Goal: Information Seeking & Learning: Check status

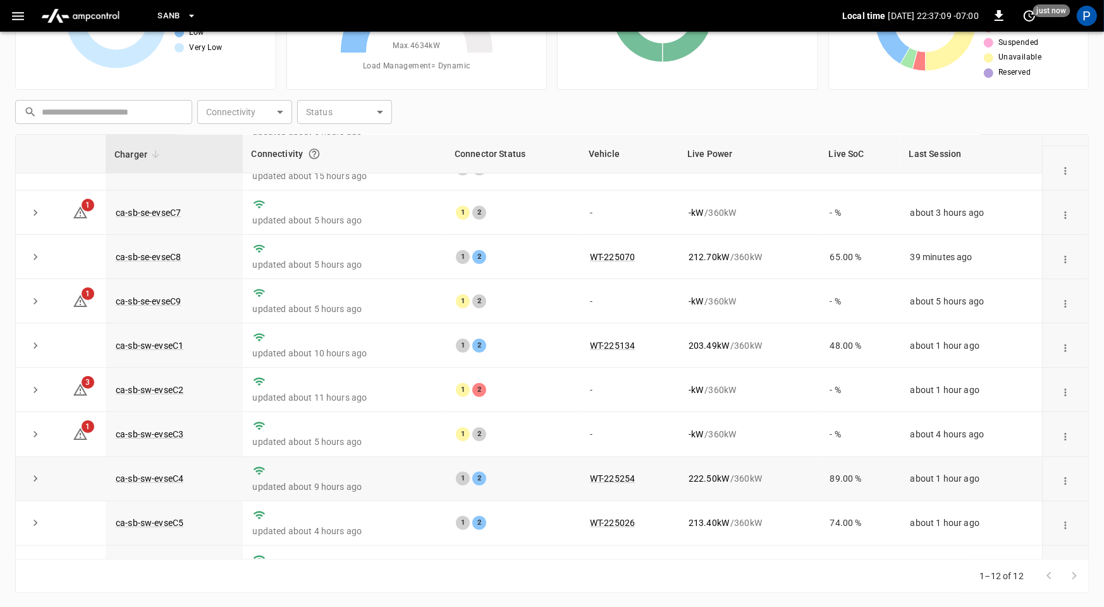
scroll to position [120, 0]
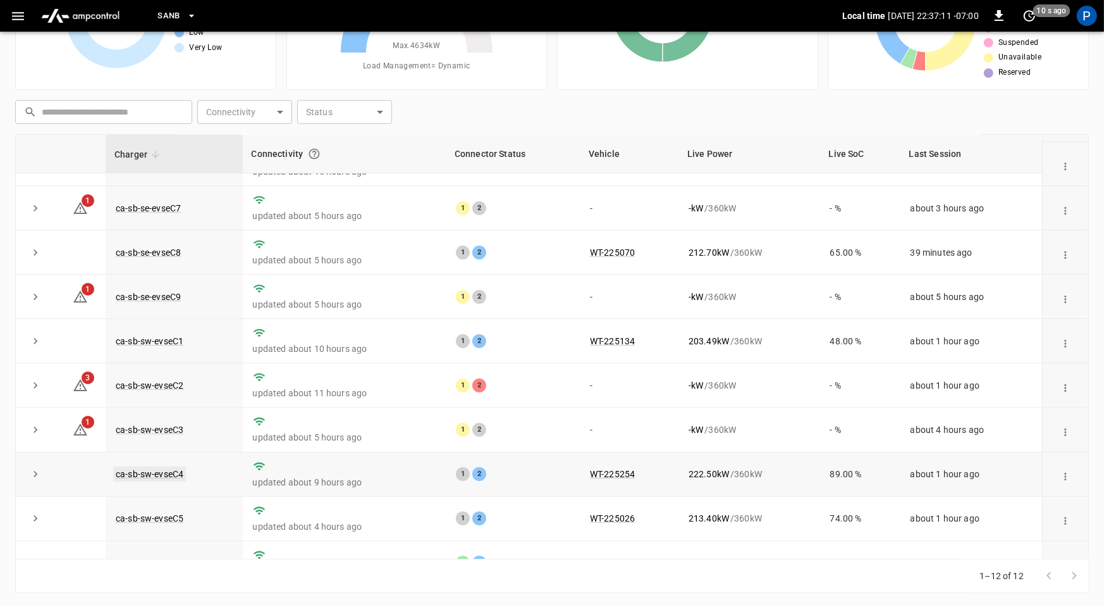
click at [177, 471] on link "ca-sb-sw-evseC4" at bounding box center [149, 473] width 73 height 15
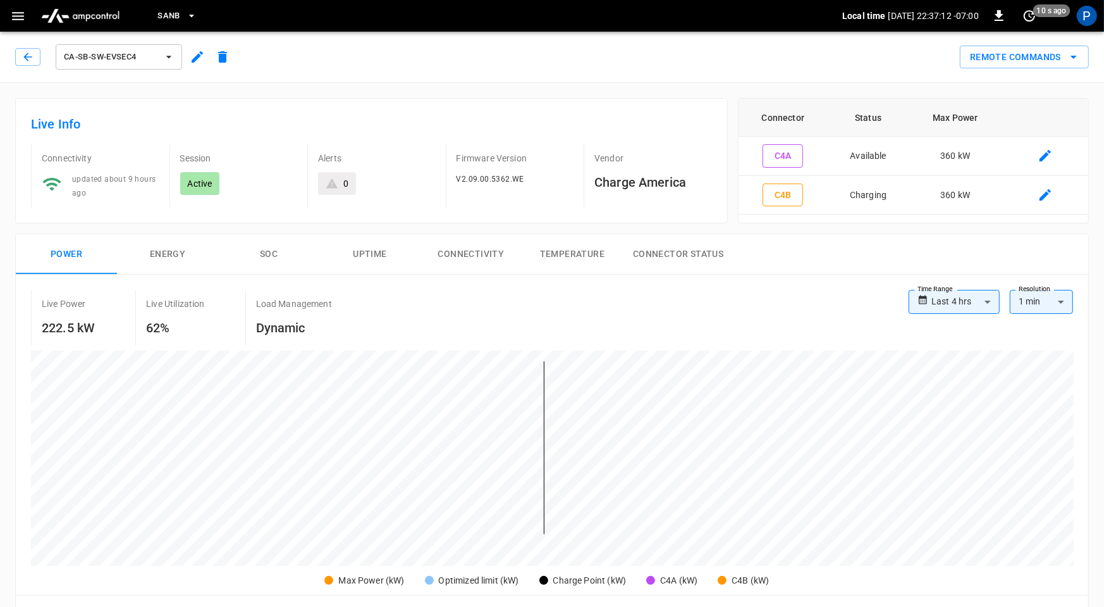
scroll to position [598, 0]
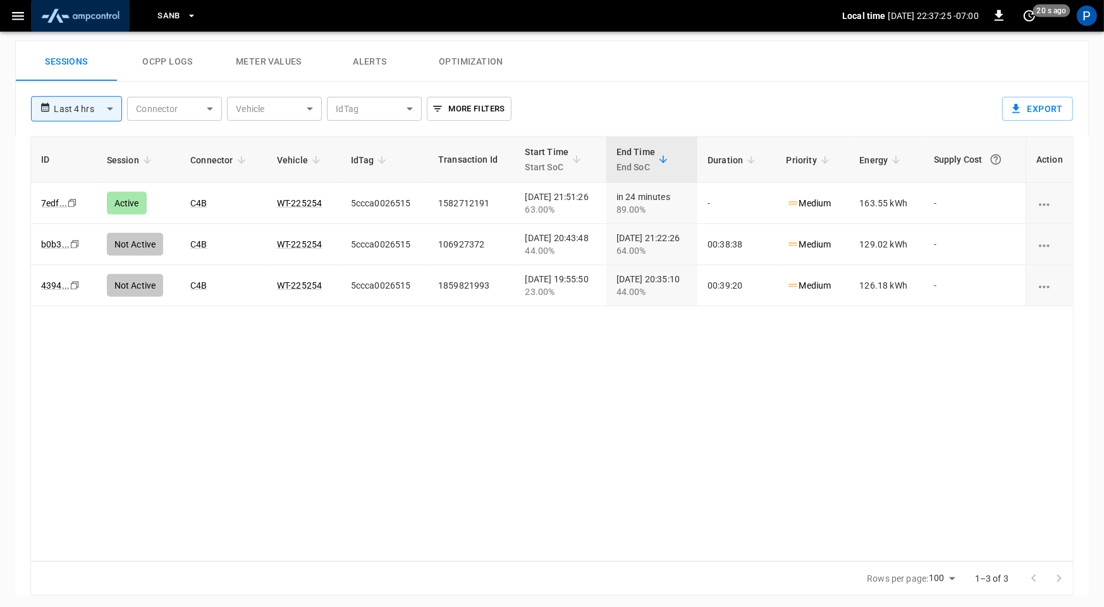
click at [78, 26] on img "menu" at bounding box center [80, 16] width 89 height 24
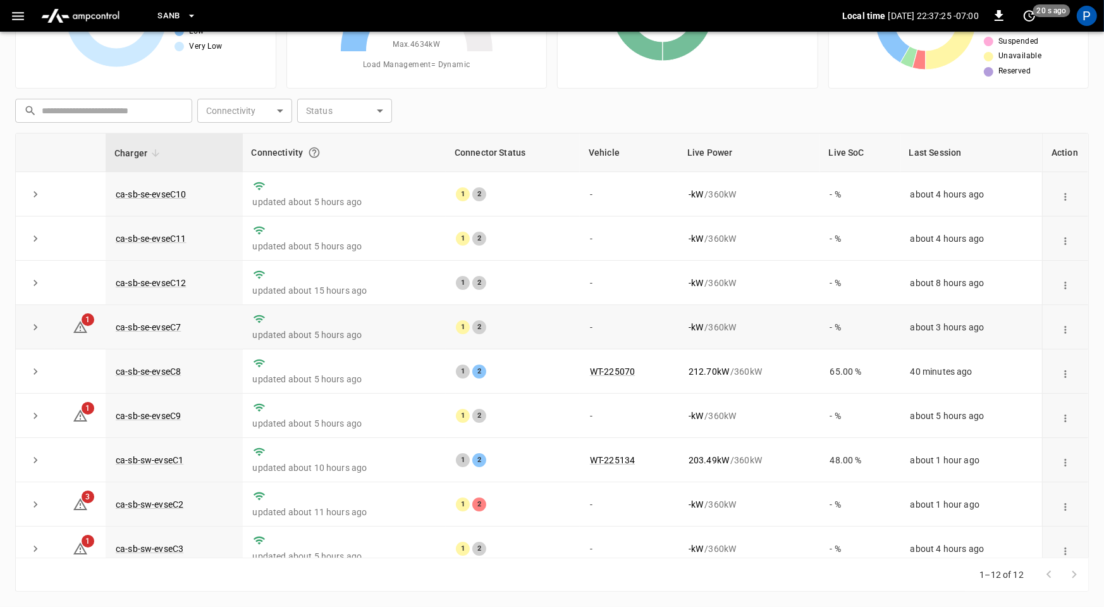
scroll to position [118, 0]
click at [145, 324] on link "ca-sb-se-evseC7" at bounding box center [148, 328] width 70 height 15
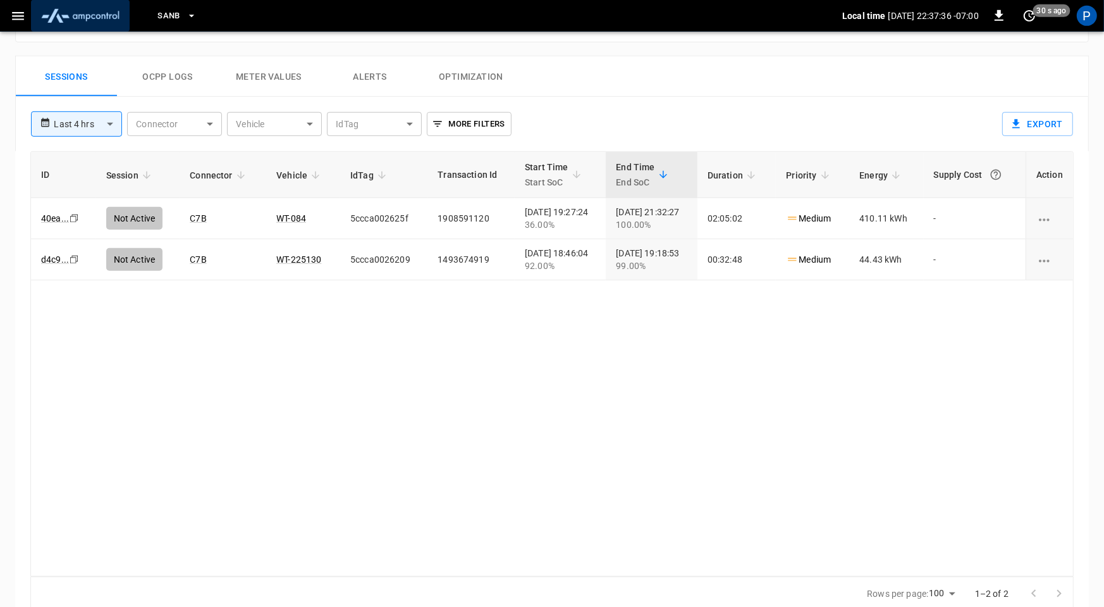
scroll to position [583, 0]
click at [82, 13] on img "menu" at bounding box center [80, 16] width 89 height 24
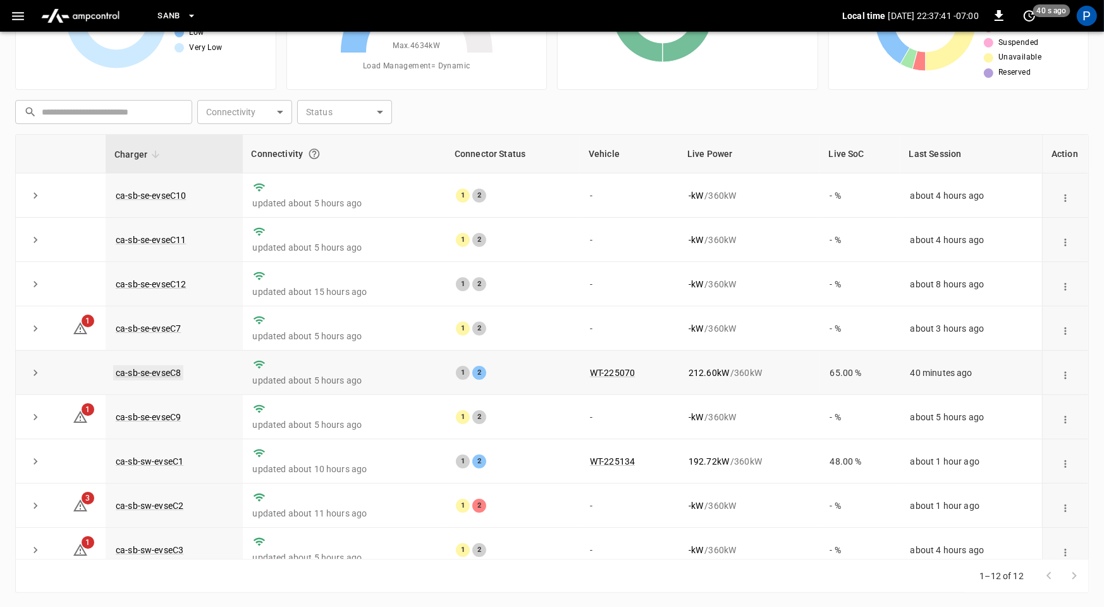
click at [178, 369] on link "ca-sb-se-evseC8" at bounding box center [148, 372] width 70 height 15
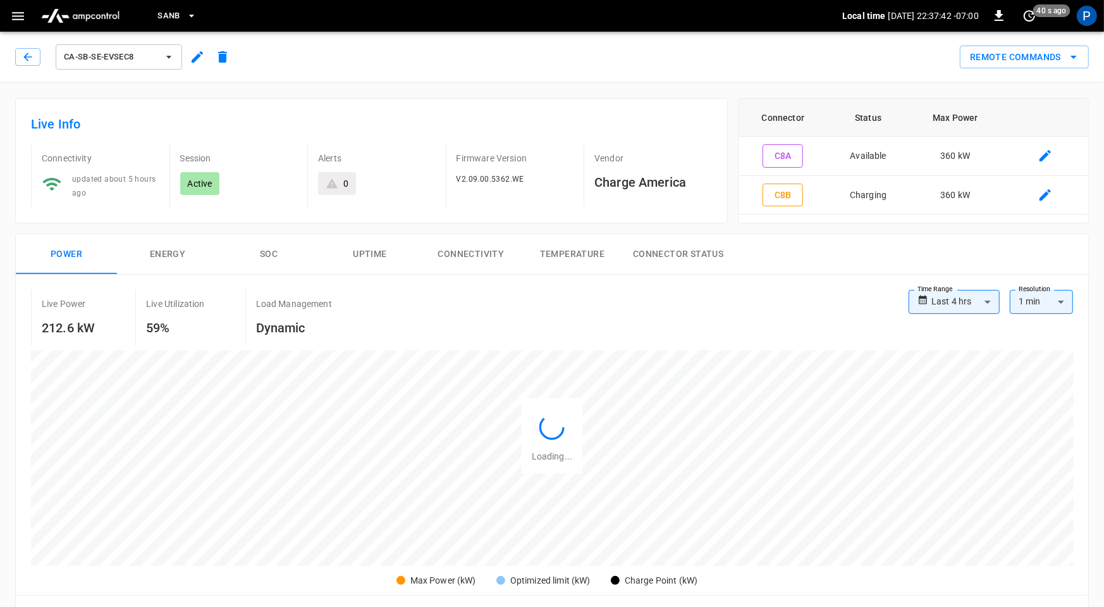
scroll to position [598, 0]
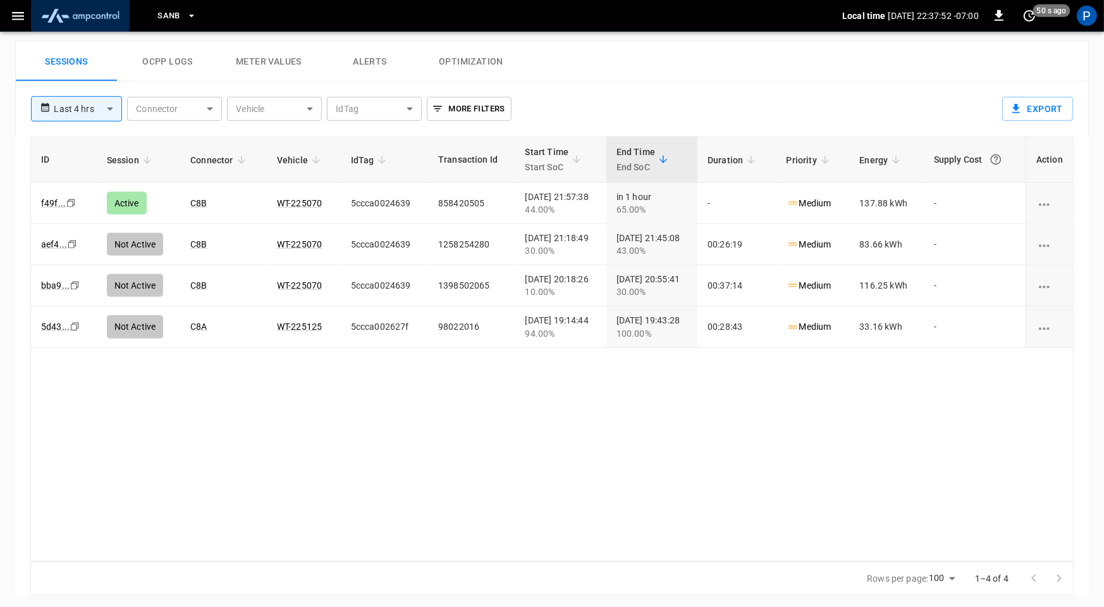
click at [70, 15] on img "menu" at bounding box center [80, 16] width 89 height 24
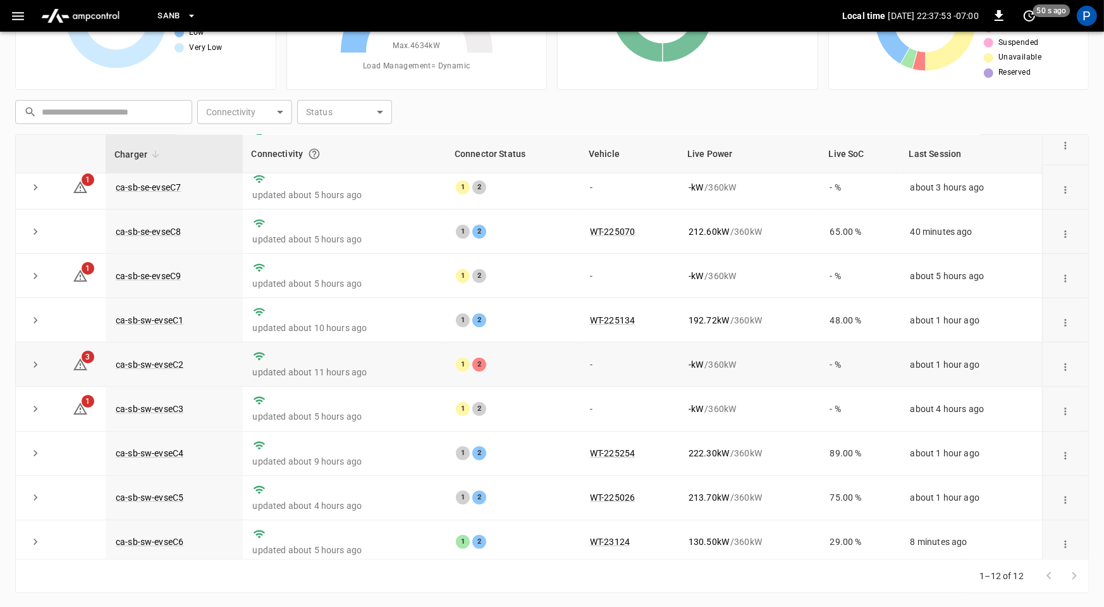
scroll to position [143, 0]
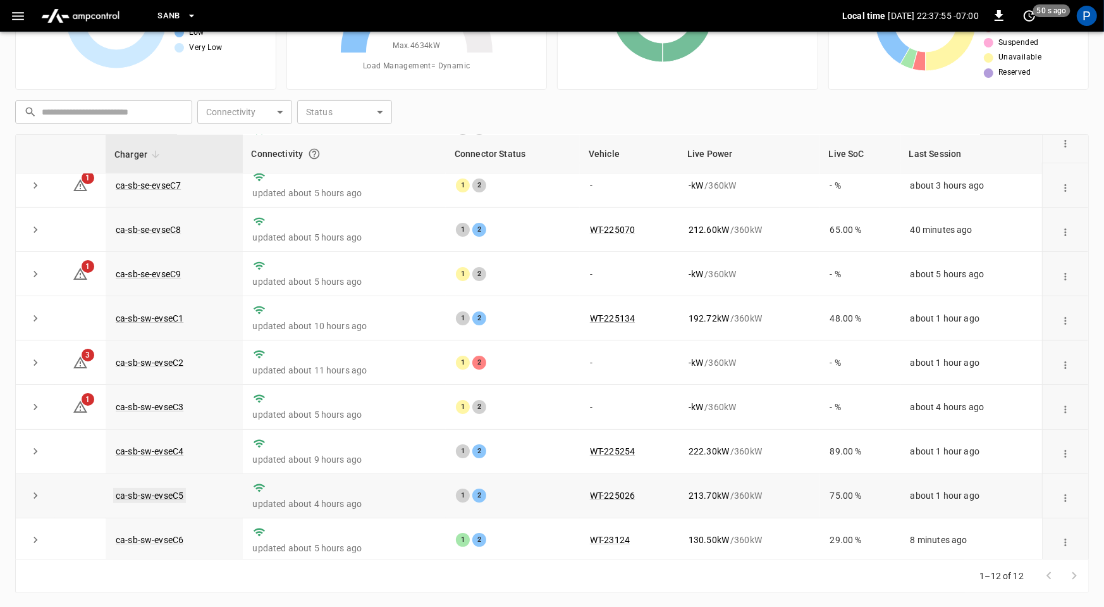
click at [168, 490] on link "ca-sb-sw-evseC5" at bounding box center [149, 495] width 73 height 15
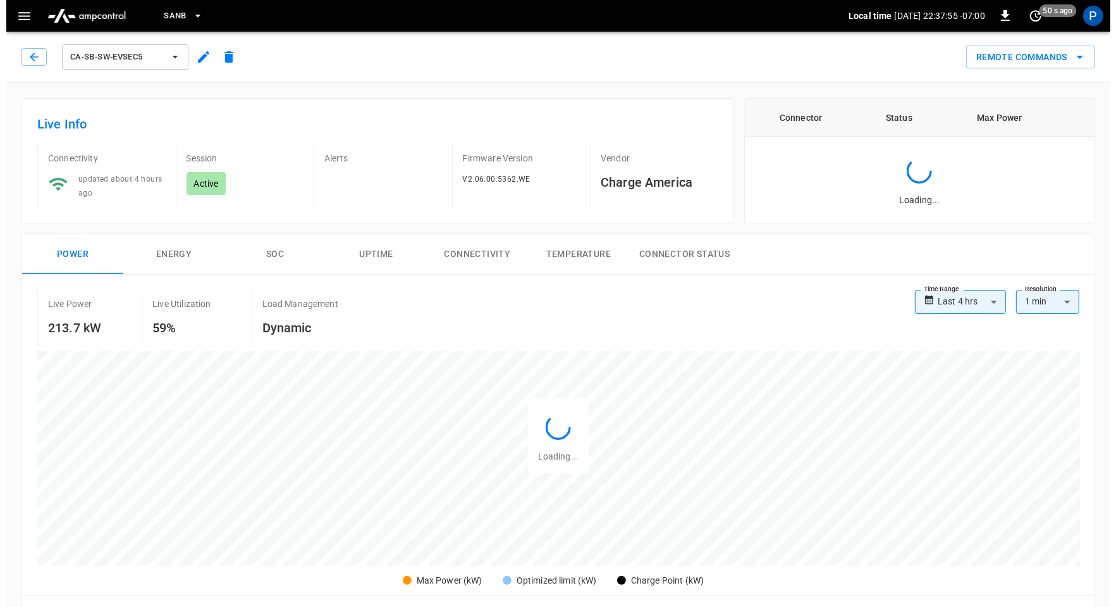
scroll to position [598, 0]
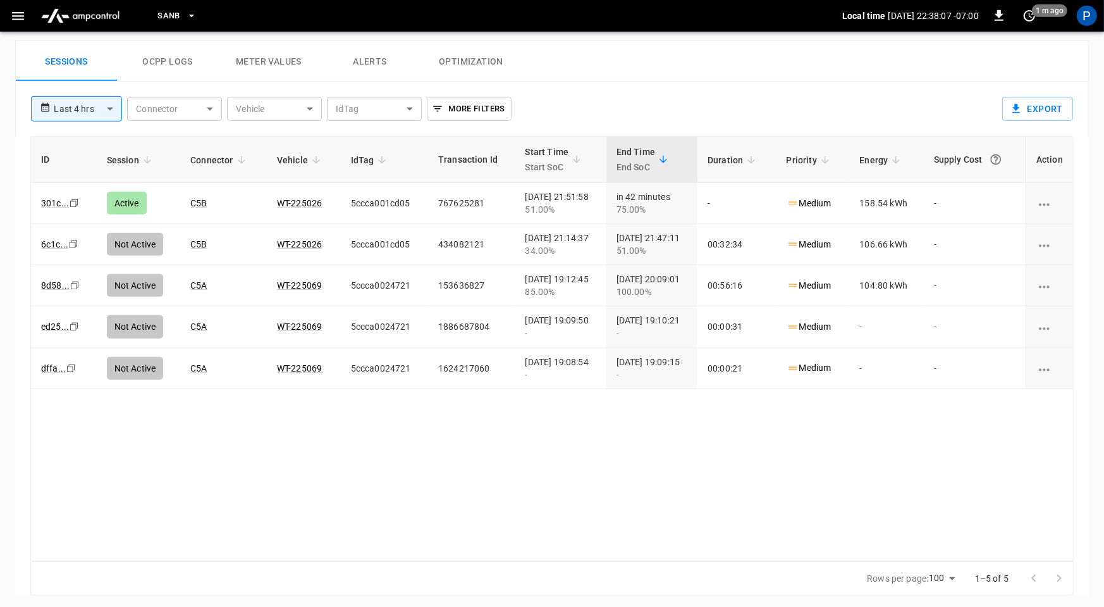
click at [176, 22] on span "SanB" at bounding box center [168, 16] width 23 height 15
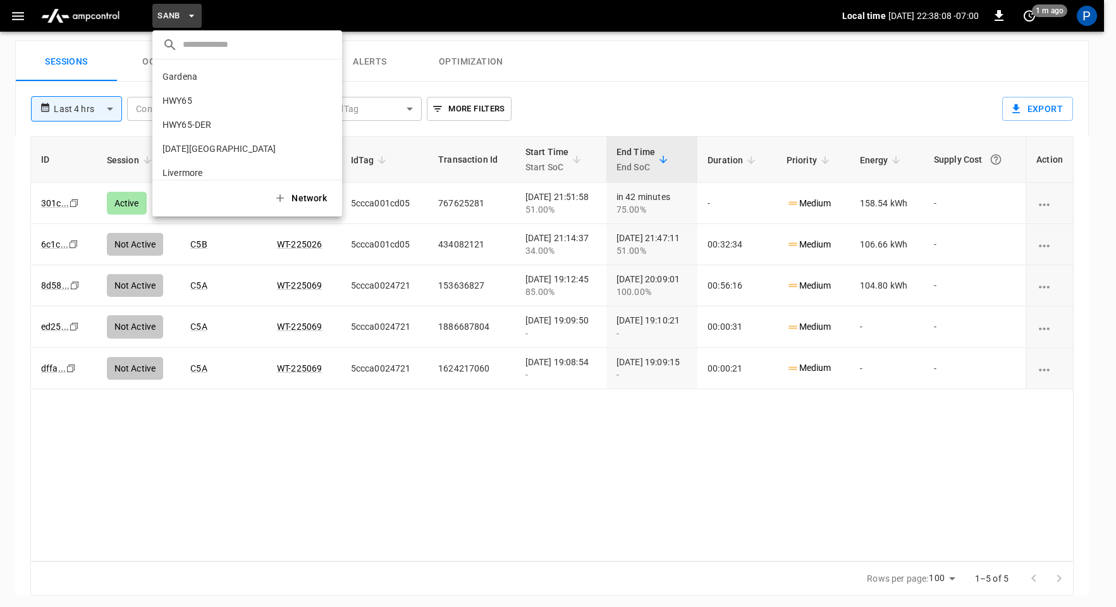
scroll to position [106, 0]
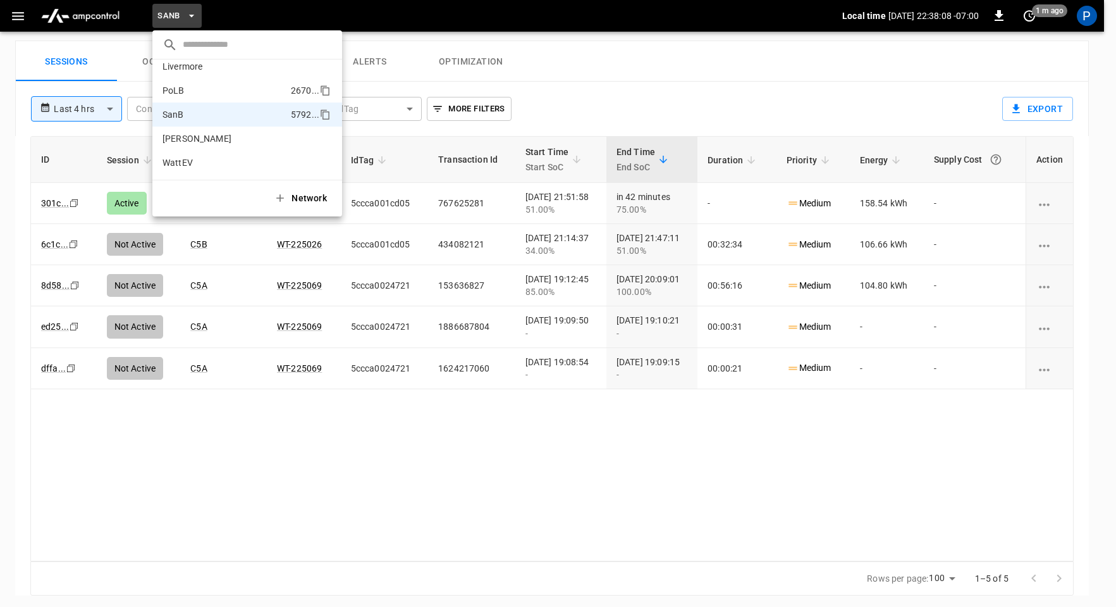
click at [204, 96] on li "PoLB 2670 ..." at bounding box center [247, 90] width 190 height 24
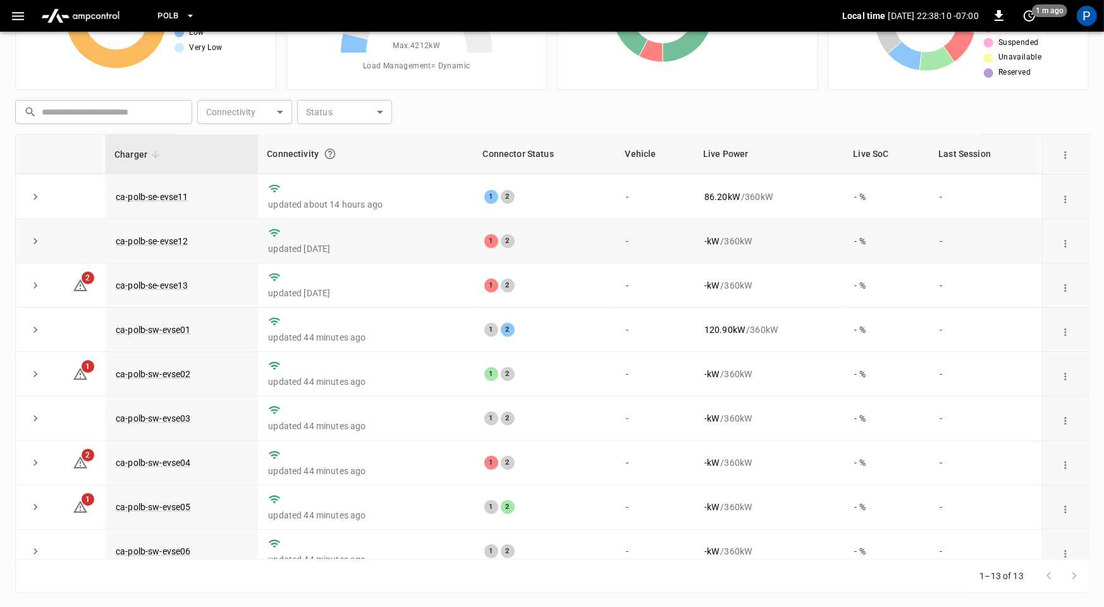
scroll to position [187, 0]
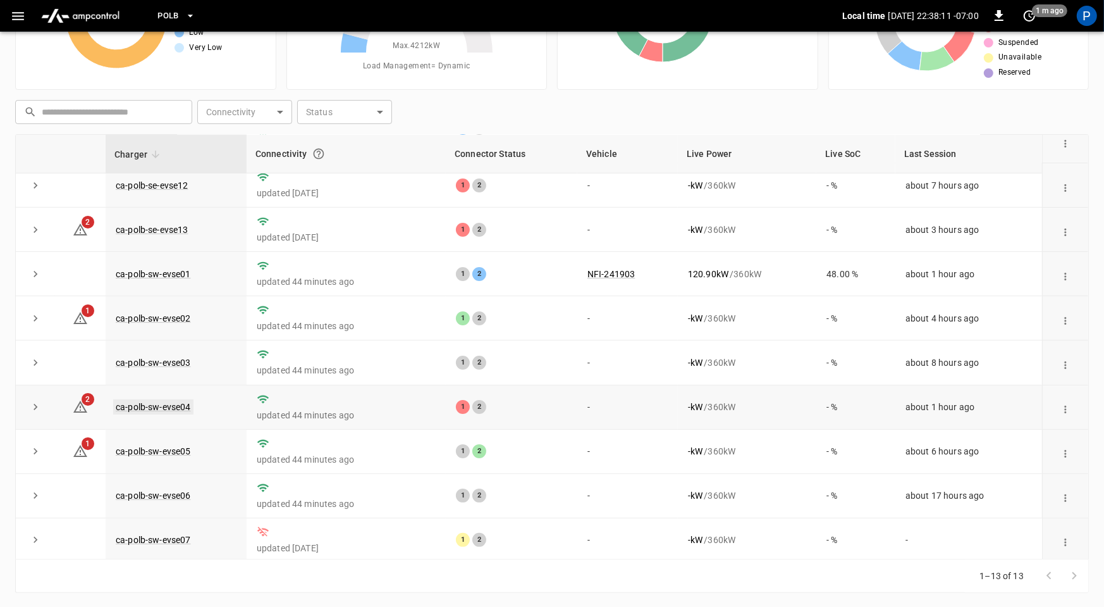
click at [183, 402] on link "ca-polb-sw-evse04" at bounding box center [153, 406] width 80 height 15
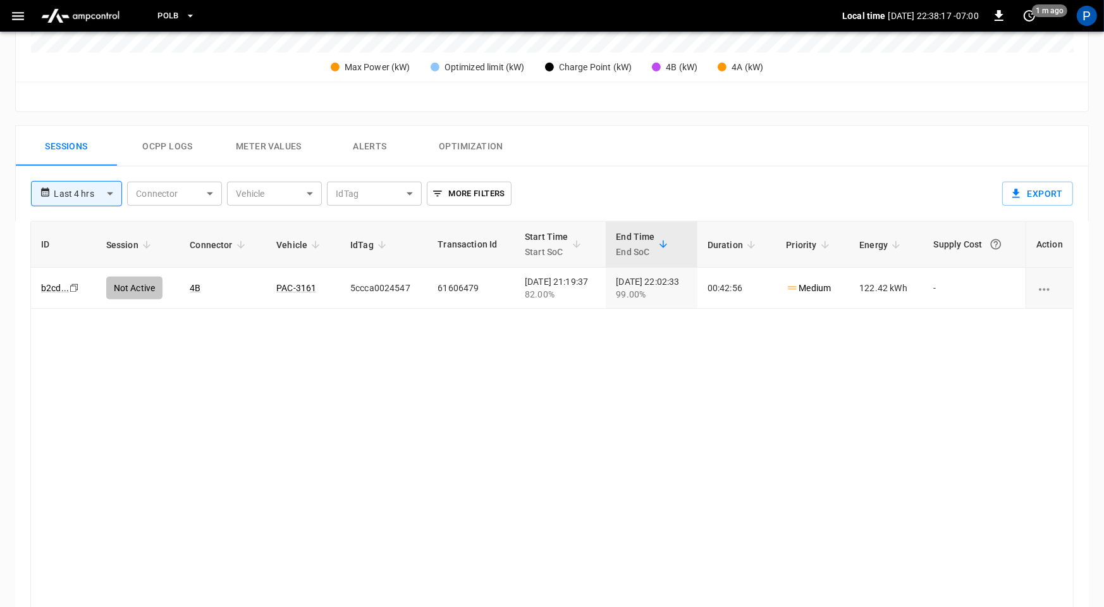
scroll to position [520, 0]
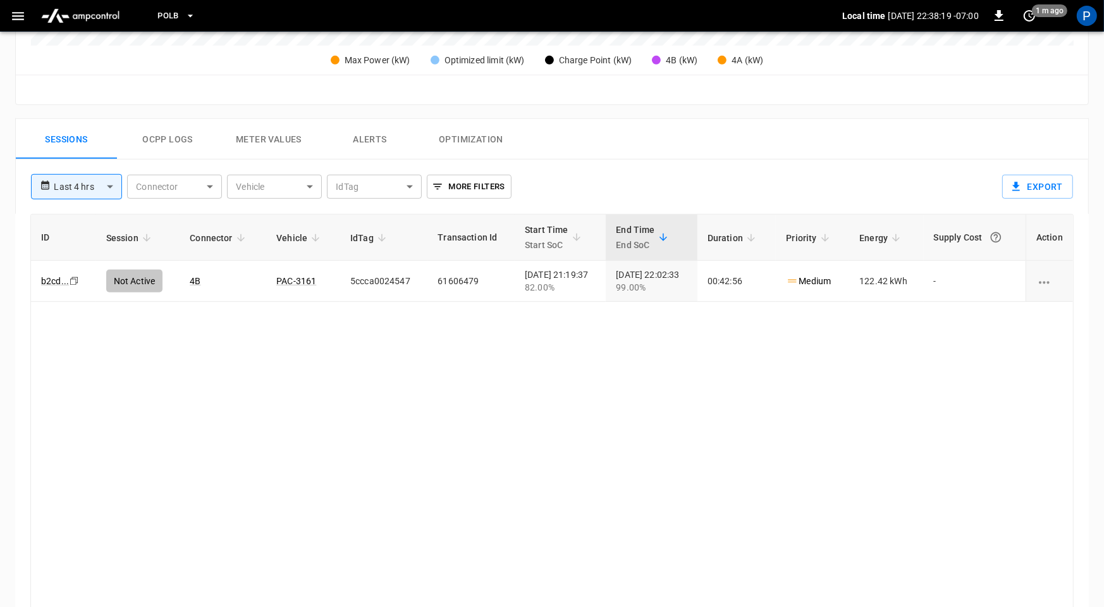
click at [385, 127] on button "Alerts" at bounding box center [369, 139] width 101 height 40
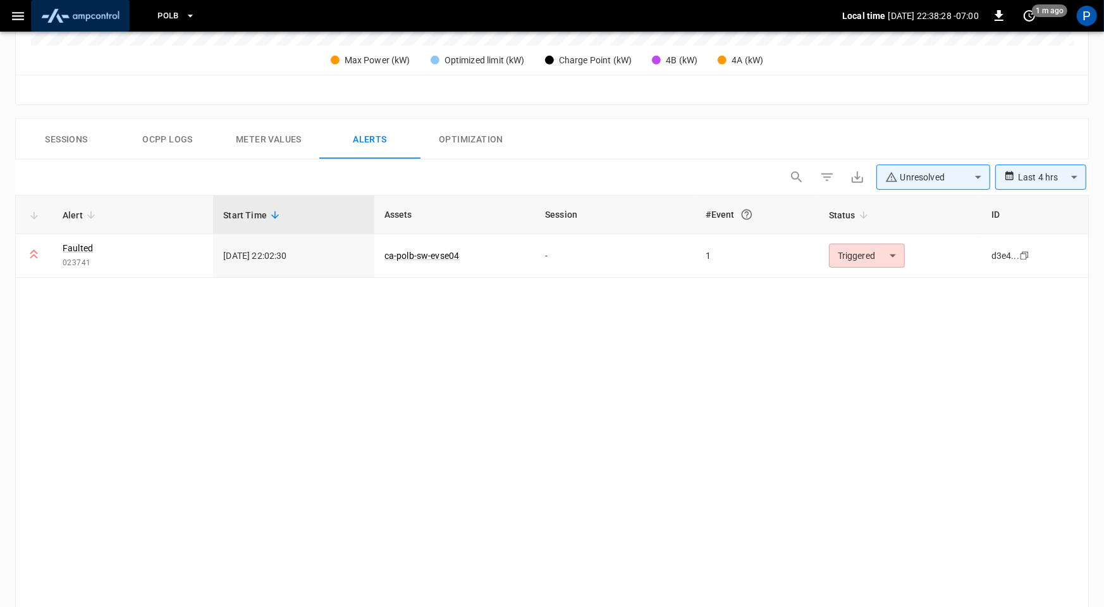
click at [98, 15] on img "menu" at bounding box center [80, 16] width 89 height 24
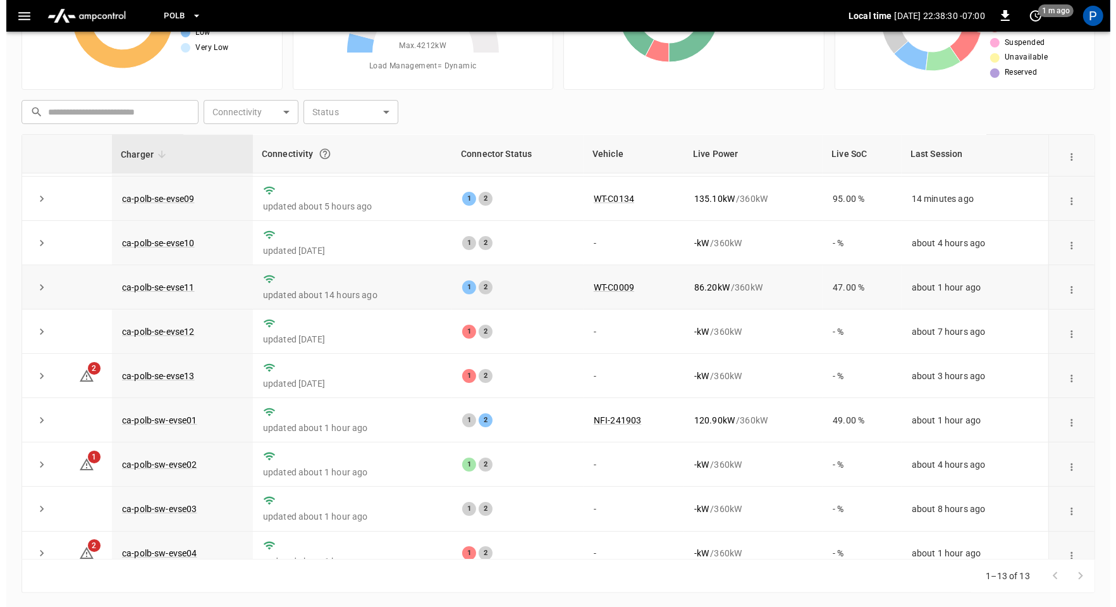
scroll to position [42, 0]
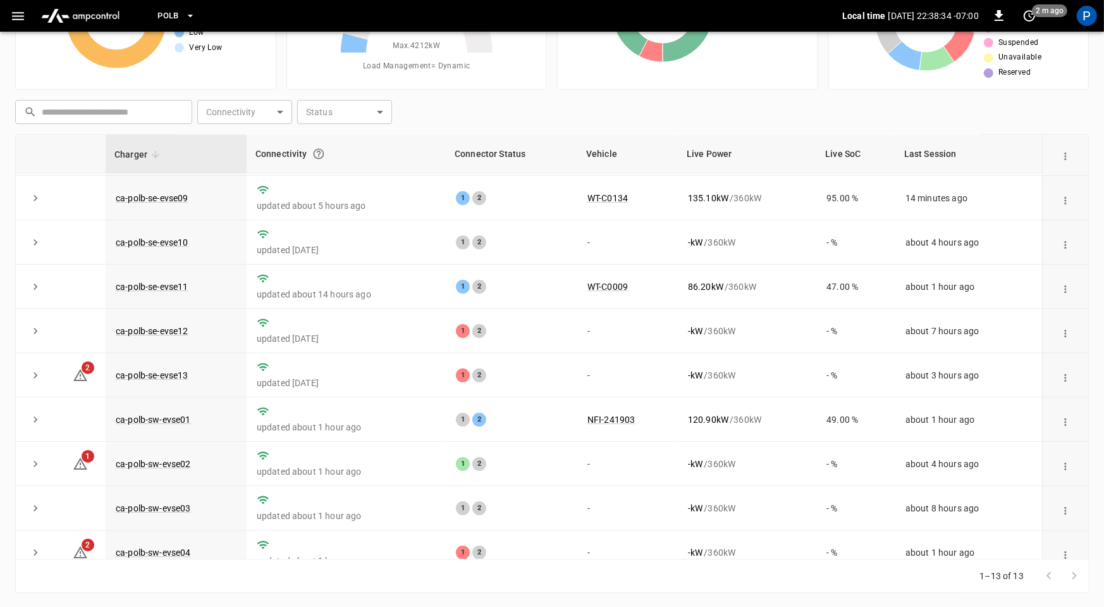
click at [164, 12] on span "PoLB" at bounding box center [168, 16] width 22 height 15
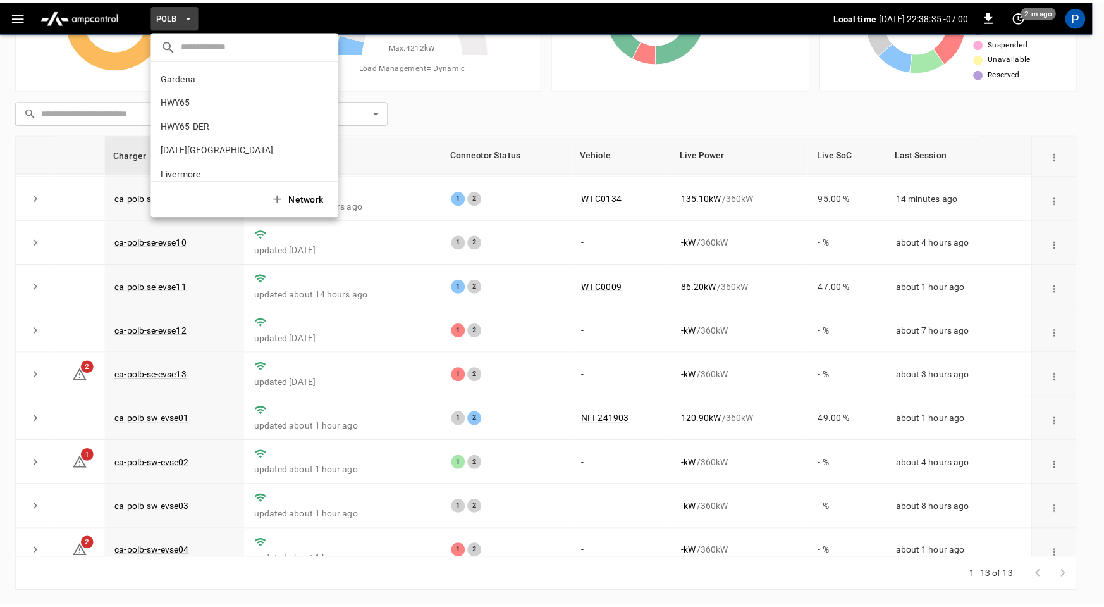
scroll to position [106, 0]
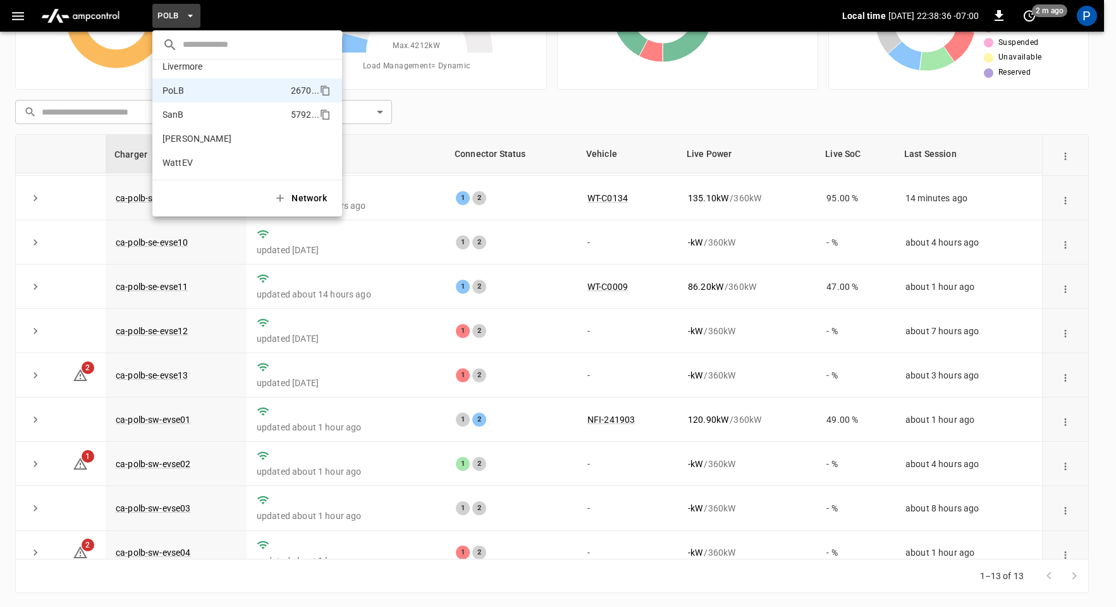
click at [216, 106] on li "SanB 5792 ..." at bounding box center [247, 114] width 190 height 24
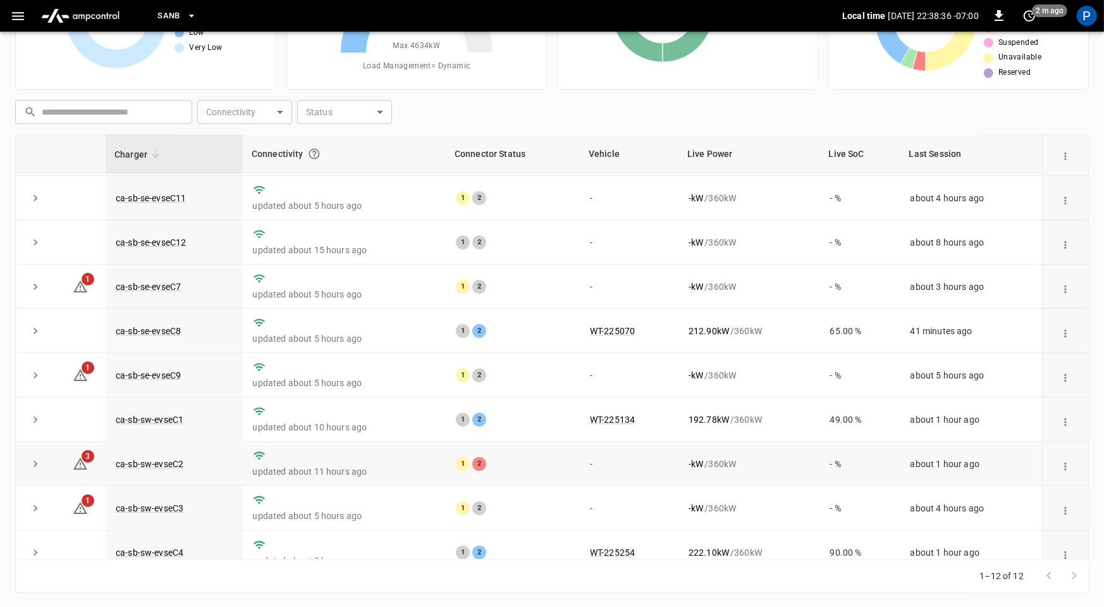
scroll to position [143, 0]
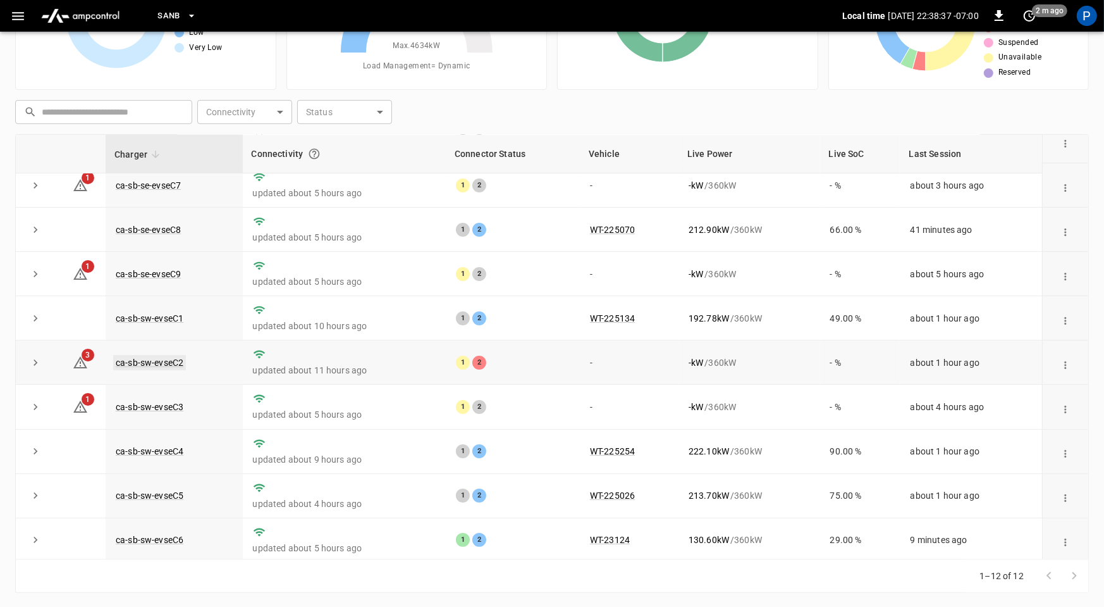
click at [160, 359] on link "ca-sb-sw-evseC2" at bounding box center [149, 362] width 73 height 15
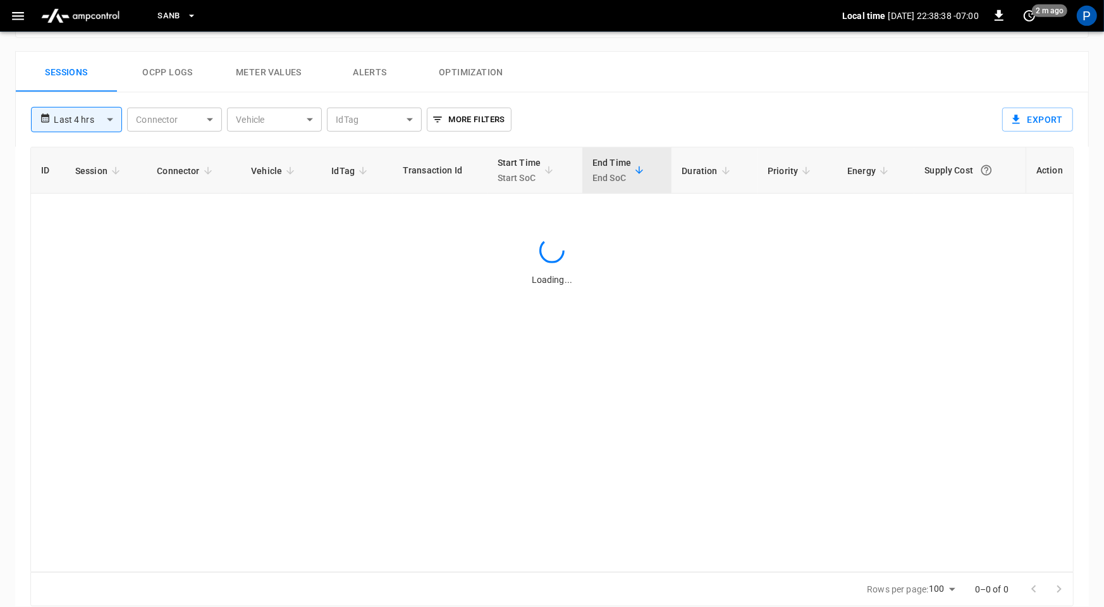
scroll to position [598, 0]
